Goal: Information Seeking & Learning: Learn about a topic

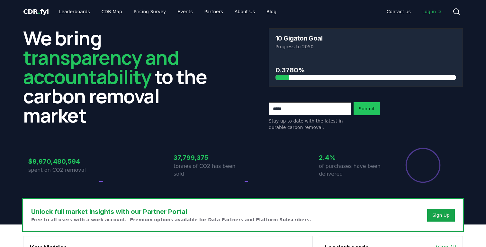
click at [292, 38] on h3 "10 Gigaton Goal" at bounding box center [298, 38] width 47 height 6
drag, startPoint x: 290, startPoint y: 42, endPoint x: 292, endPoint y: 38, distance: 4.3
click at [292, 38] on h3 "10 Gigaton Goal" at bounding box center [298, 38] width 47 height 6
drag, startPoint x: 292, startPoint y: 38, endPoint x: 349, endPoint y: 46, distance: 57.4
click at [318, 40] on h3 "10 Gigaton Goal" at bounding box center [298, 38] width 47 height 6
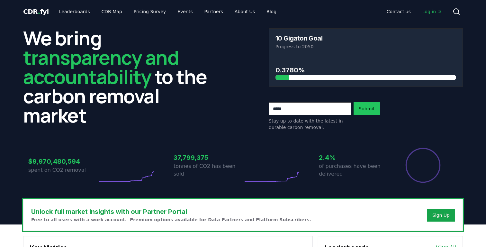
click at [349, 46] on p "Progress to 2050" at bounding box center [365, 46] width 181 height 6
drag, startPoint x: 280, startPoint y: 40, endPoint x: 275, endPoint y: 38, distance: 5.7
click at [278, 39] on h3 "10 Gigaton Goal" at bounding box center [298, 38] width 47 height 6
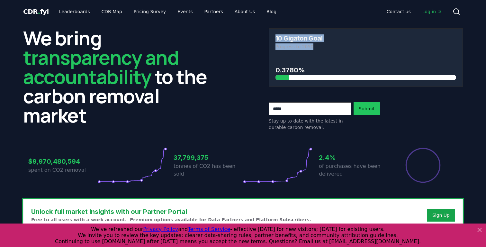
drag, startPoint x: 274, startPoint y: 37, endPoint x: 354, endPoint y: 47, distance: 80.6
click at [354, 47] on div "10 Gigaton Goal Progress to 2050" at bounding box center [365, 43] width 193 height 28
drag, startPoint x: 354, startPoint y: 47, endPoint x: 333, endPoint y: 47, distance: 20.9
click at [346, 47] on p "Progress to 2050" at bounding box center [365, 46] width 181 height 6
drag, startPoint x: 333, startPoint y: 47, endPoint x: 255, endPoint y: 35, distance: 78.7
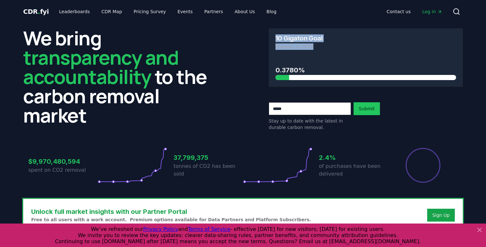
click at [255, 35] on div "We bring transparency and accountability to the carbon removal market 10 Gigato…" at bounding box center [242, 79] width 439 height 102
drag, startPoint x: 282, startPoint y: 41, endPoint x: 329, endPoint y: 48, distance: 47.0
click at [286, 41] on h3 "10 Gigaton Goal" at bounding box center [298, 38] width 47 height 6
drag, startPoint x: 329, startPoint y: 48, endPoint x: 314, endPoint y: 61, distance: 20.0
click at [329, 49] on p "Progress to 2050" at bounding box center [365, 46] width 181 height 6
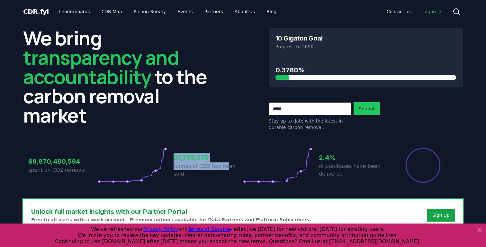
drag, startPoint x: 175, startPoint y: 160, endPoint x: 241, endPoint y: 169, distance: 66.1
click at [225, 170] on div "37,799,375 tonnes of CO2 has been sold" at bounding box center [207, 165] width 69 height 36
click at [243, 169] on icon at bounding box center [277, 165] width 69 height 36
drag, startPoint x: 168, startPoint y: 163, endPoint x: 244, endPoint y: 167, distance: 76.2
click at [244, 167] on div "$9,970,480,594 spent on CO2 removal 37,799,375 tonnes of CO2 has been sold 2.4%…" at bounding box center [242, 165] width 429 height 36
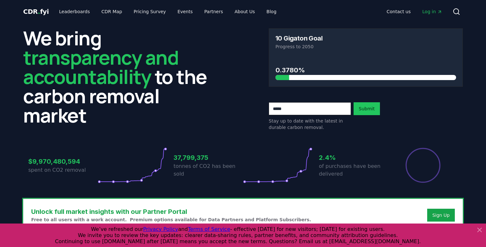
click at [244, 168] on icon at bounding box center [277, 165] width 69 height 36
drag, startPoint x: 275, startPoint y: 62, endPoint x: 324, endPoint y: 73, distance: 50.3
click at [324, 73] on div "0.3780%" at bounding box center [365, 68] width 181 height 24
